Goal: Find specific page/section: Find specific page/section

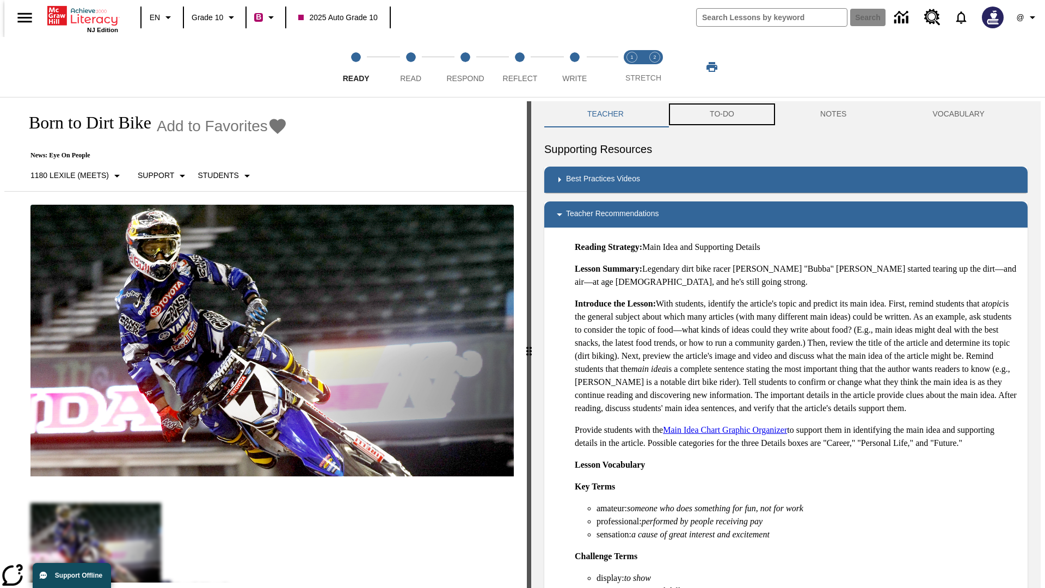
click at [721, 114] on button "TO-DO" at bounding box center [721, 114] width 110 height 26
